Goal: Transaction & Acquisition: Obtain resource

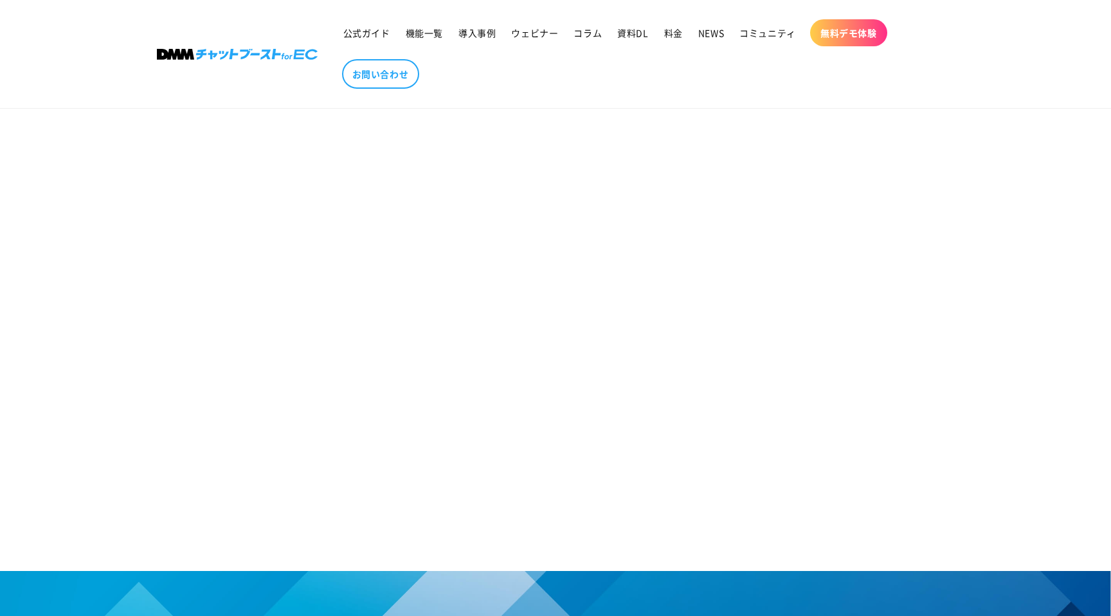
scroll to position [608, 0]
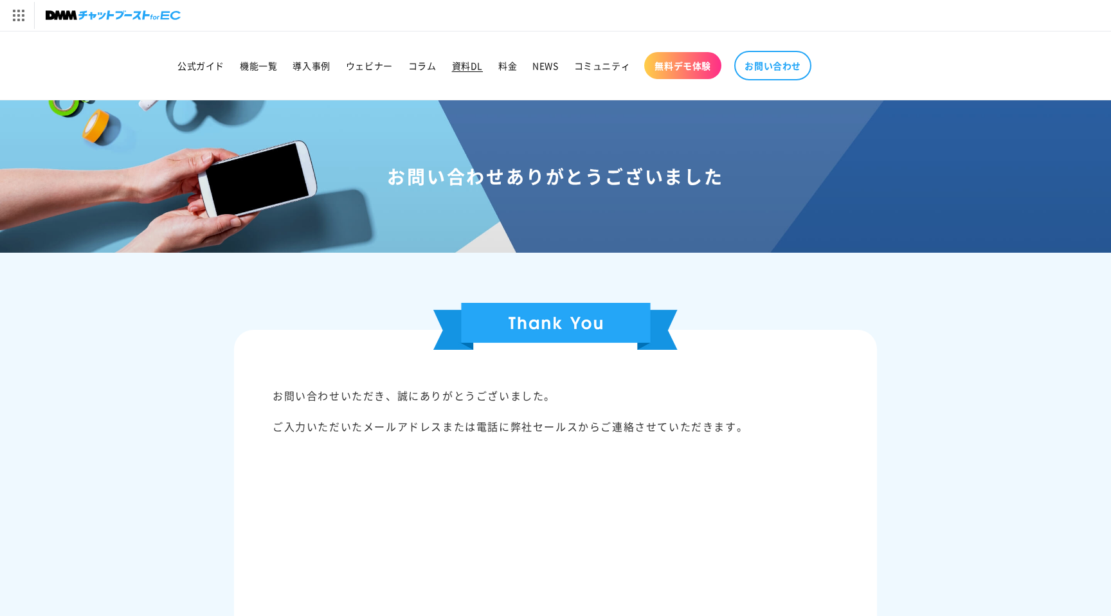
click at [465, 67] on span "資料DL" at bounding box center [467, 66] width 31 height 12
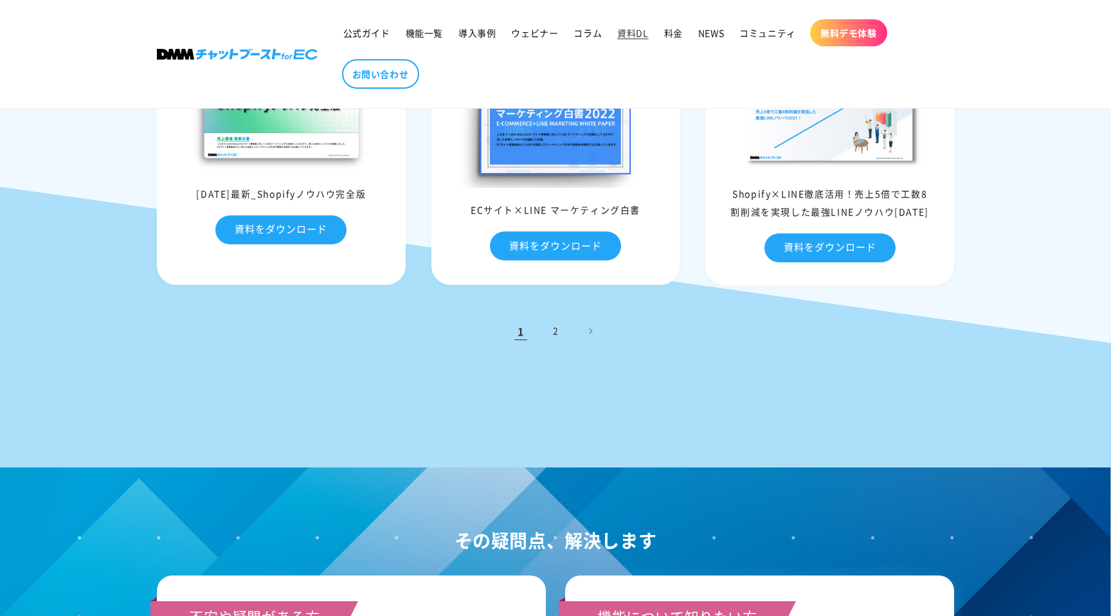
scroll to position [607, 0]
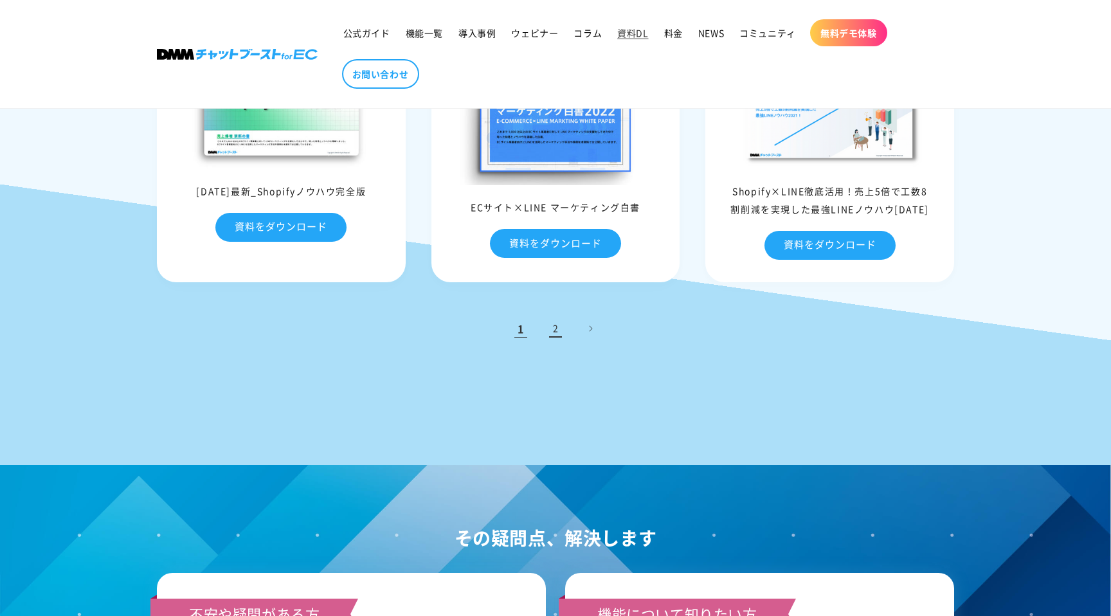
click at [554, 334] on link "2" at bounding box center [555, 328] width 28 height 28
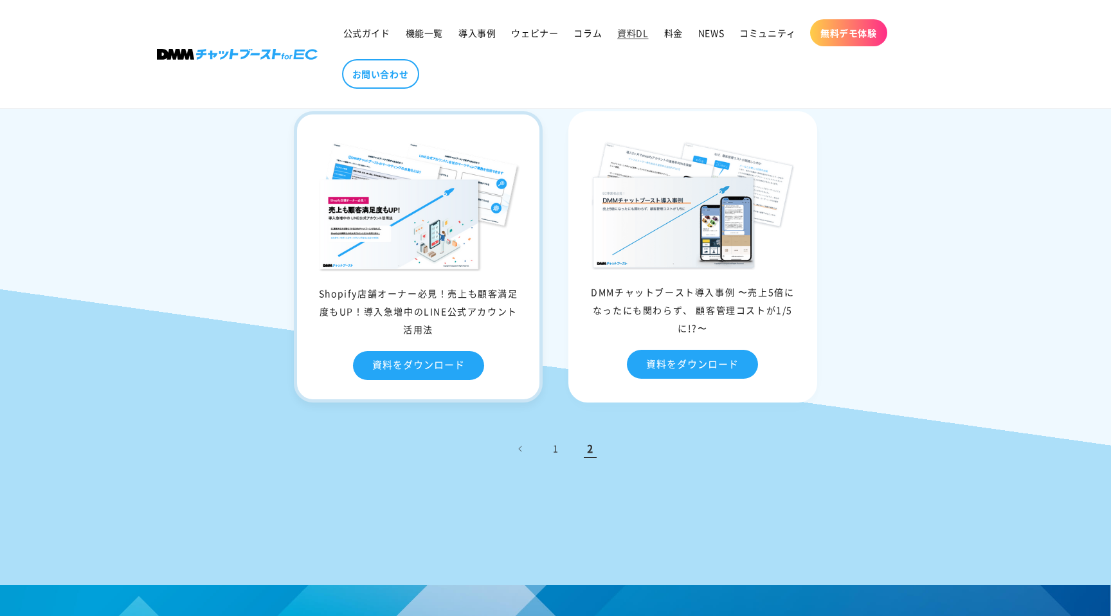
scroll to position [540, 0]
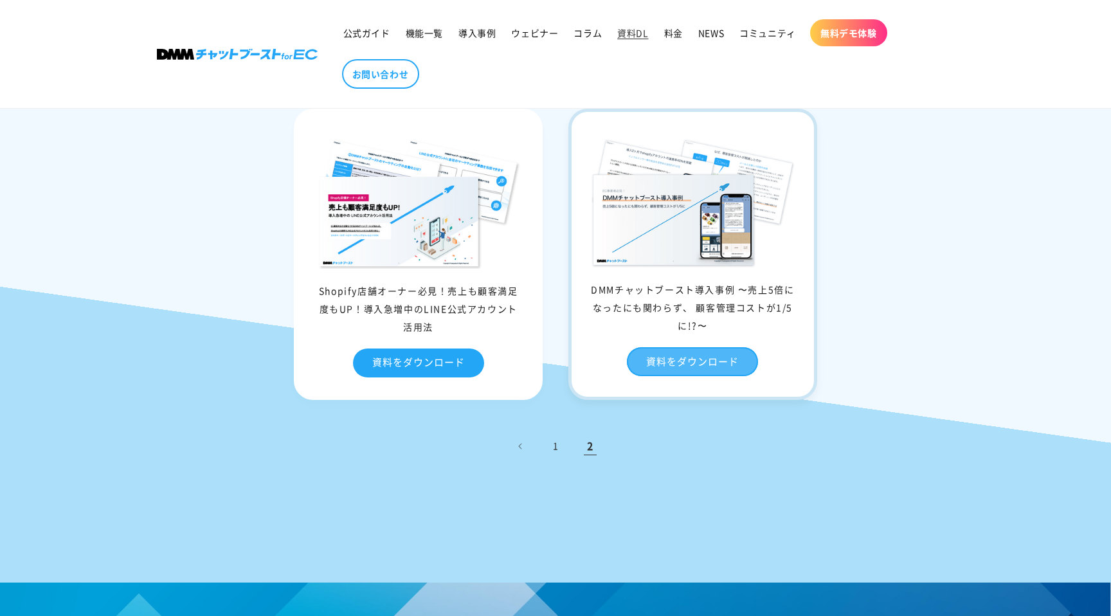
click at [692, 354] on link "資料をダウンロード" at bounding box center [692, 361] width 131 height 29
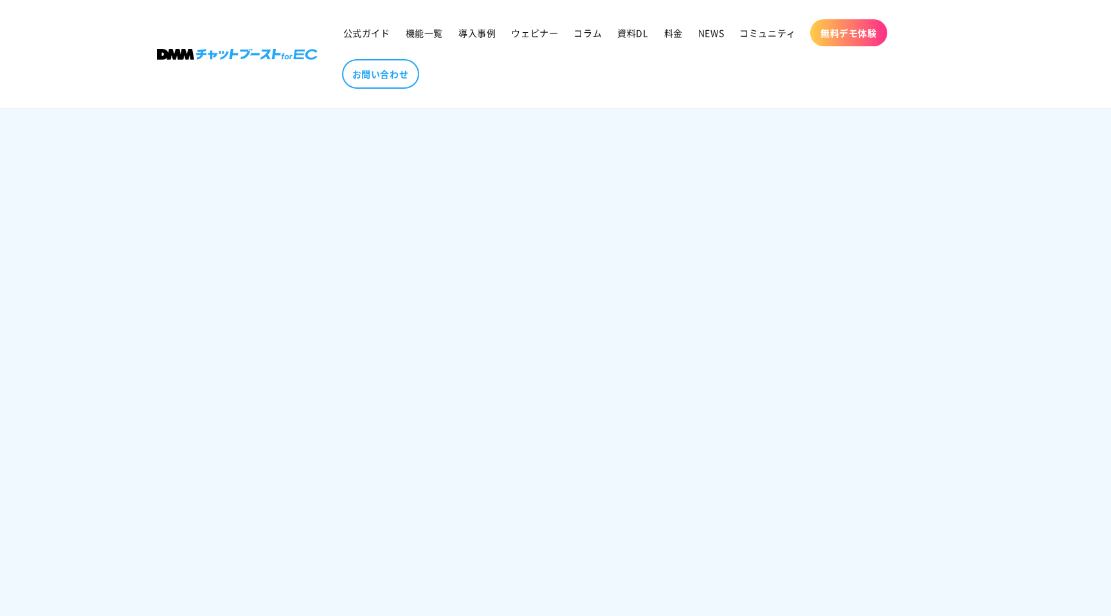
scroll to position [1049, 0]
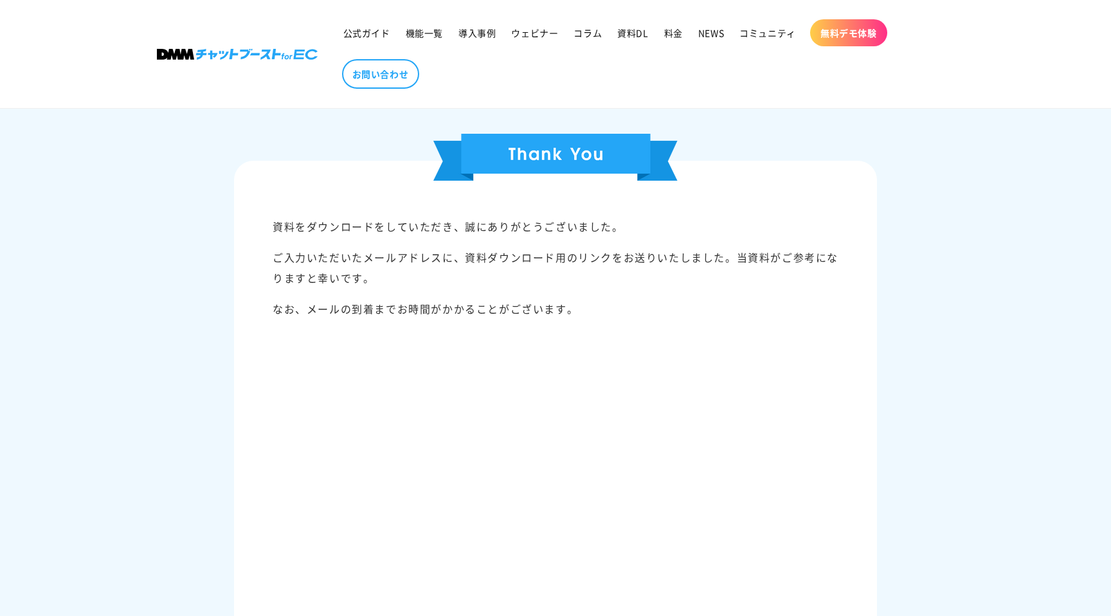
scroll to position [219, 0]
